Goal: Information Seeking & Learning: Learn about a topic

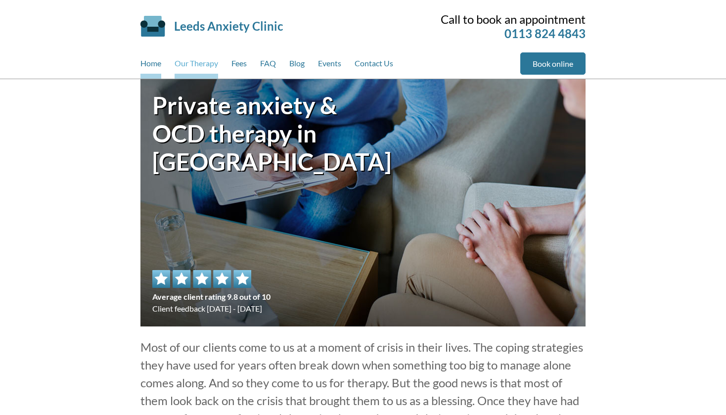
click at [201, 65] on link "Our Therapy" at bounding box center [197, 65] width 44 height 26
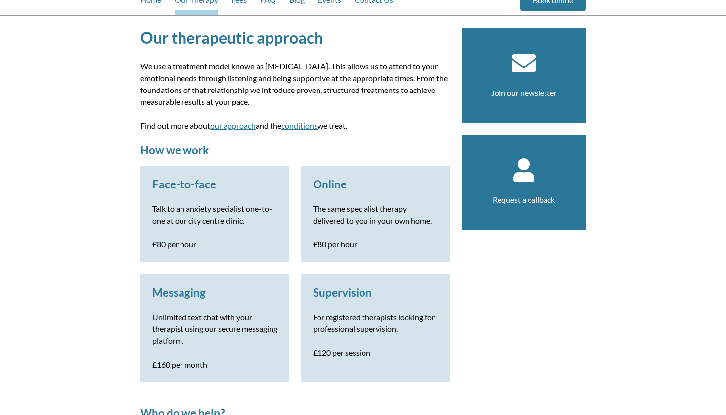
scroll to position [62, 0]
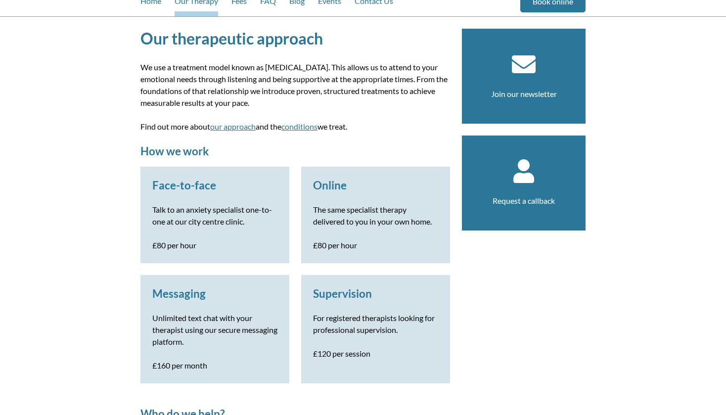
click at [336, 296] on h3 "Supervision" at bounding box center [375, 293] width 125 height 13
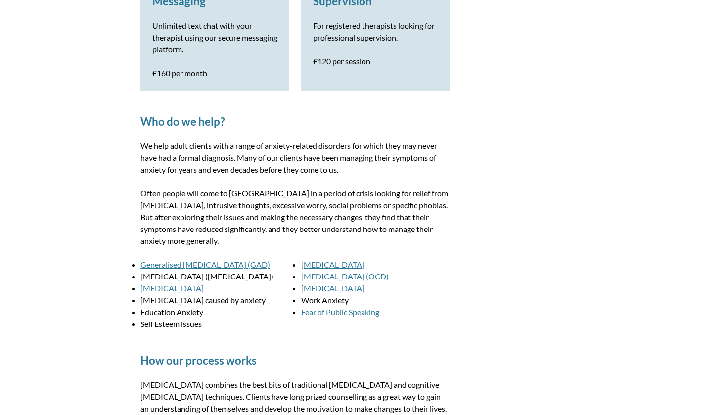
scroll to position [355, 0]
click at [181, 287] on link "[MEDICAL_DATA]" at bounding box center [171, 287] width 63 height 9
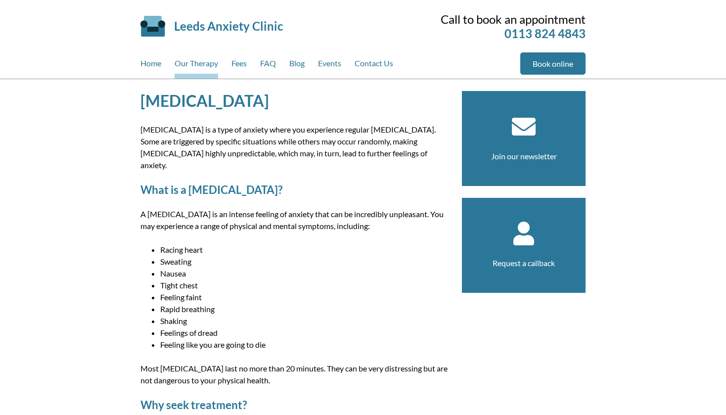
scroll to position [2, 0]
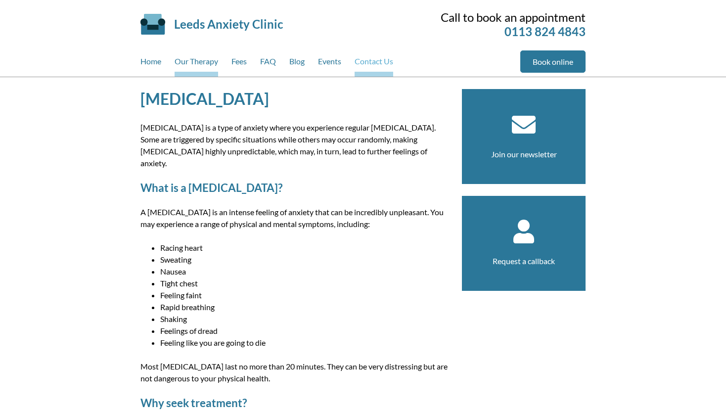
click at [367, 62] on link "Contact Us" at bounding box center [373, 63] width 39 height 26
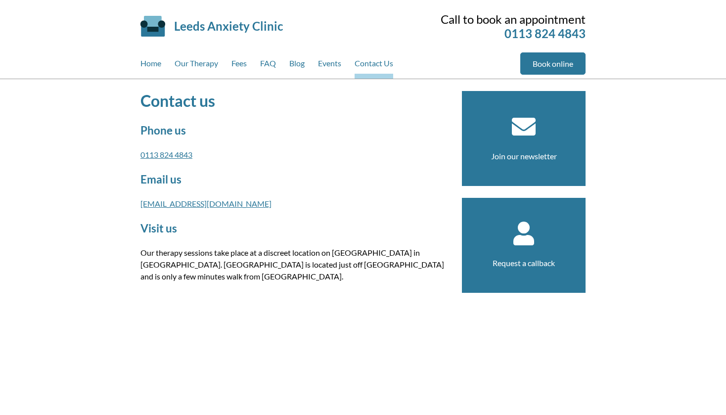
click at [194, 203] on link "[EMAIL_ADDRESS][DOMAIN_NAME]" at bounding box center [205, 203] width 131 height 9
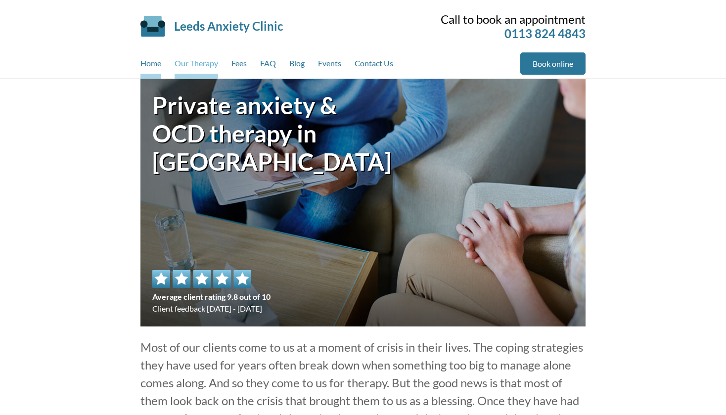
click at [204, 64] on link "Our Therapy" at bounding box center [197, 65] width 44 height 26
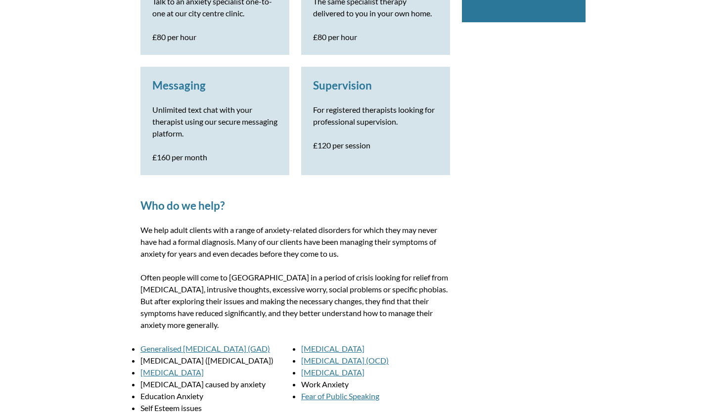
scroll to position [270, 0]
click at [167, 372] on link "Panic Disorder" at bounding box center [171, 372] width 63 height 9
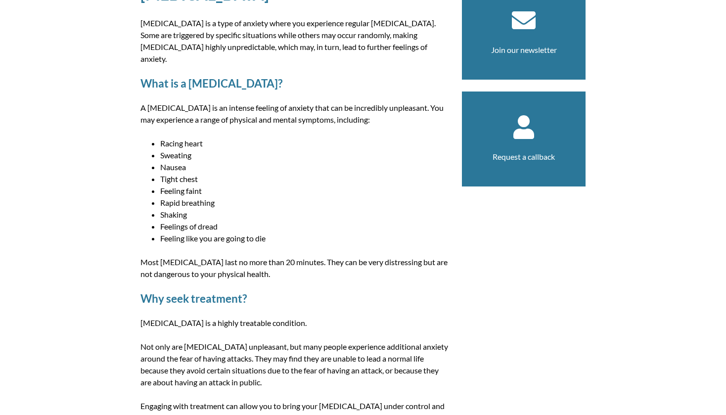
scroll to position [108, 0]
